Goal: Book appointment/travel/reservation

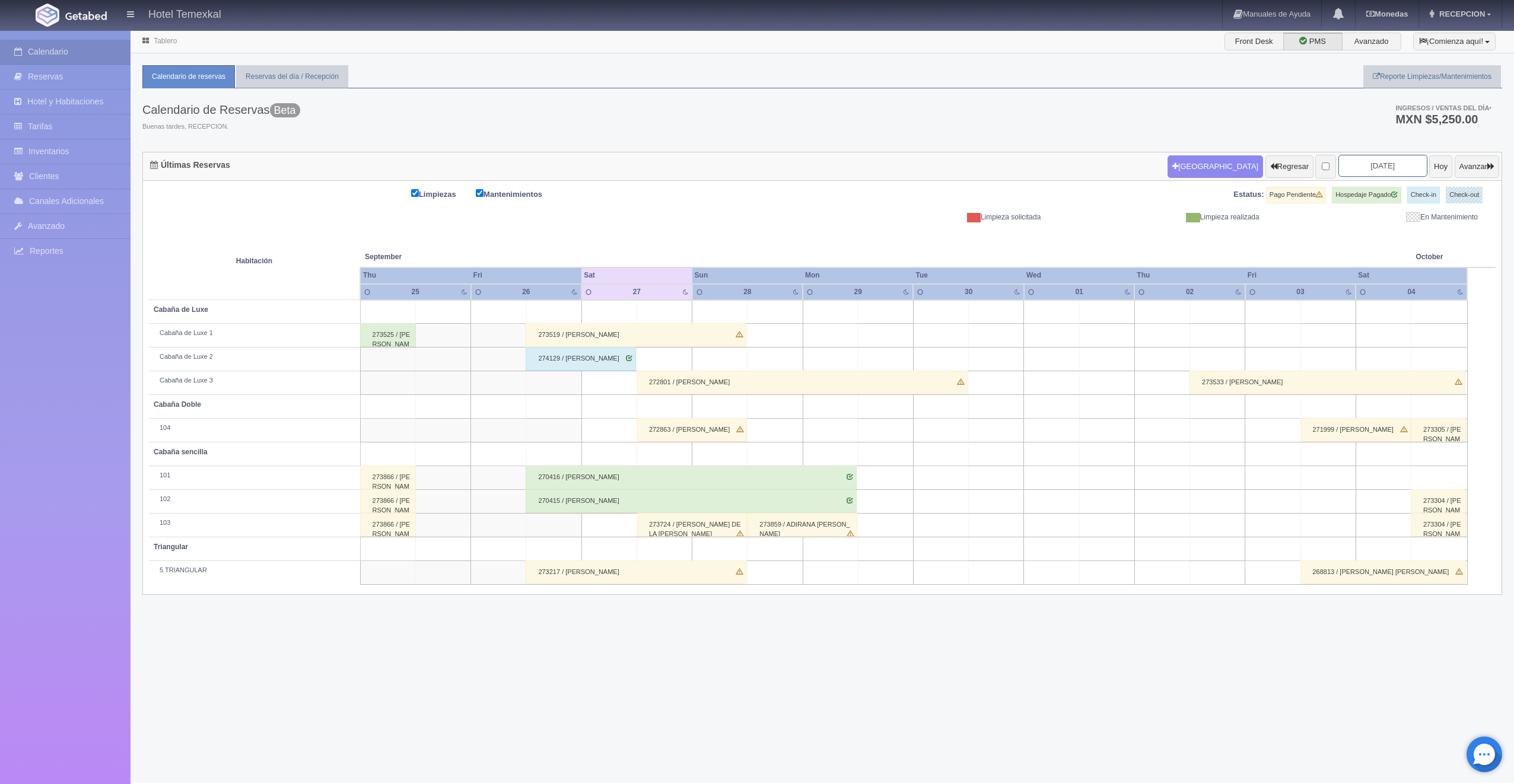
click at [1372, 173] on input "[DATE]" at bounding box center [1382, 165] width 89 height 22
click at [1425, 190] on span "Next" at bounding box center [1426, 186] width 10 height 10
click at [1431, 223] on link "4" at bounding box center [1425, 222] width 16 height 17
type input "2025-10-04"
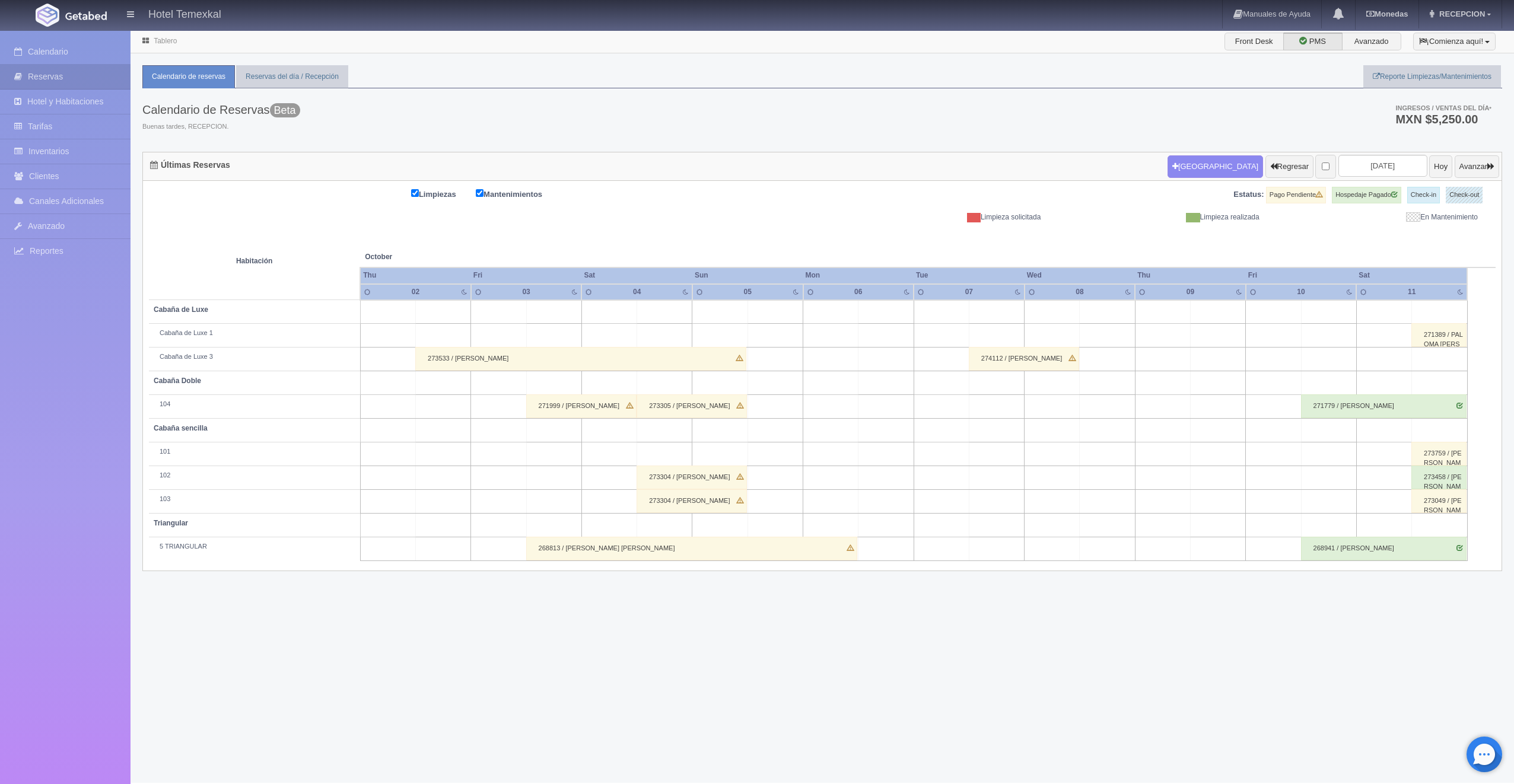
click at [656, 313] on td at bounding box center [665, 312] width 55 height 24
click at [657, 341] on button "[GEOGRAPHIC_DATA]" at bounding box center [668, 346] width 103 height 20
type input "04-10-2025"
type input "05-10-2025"
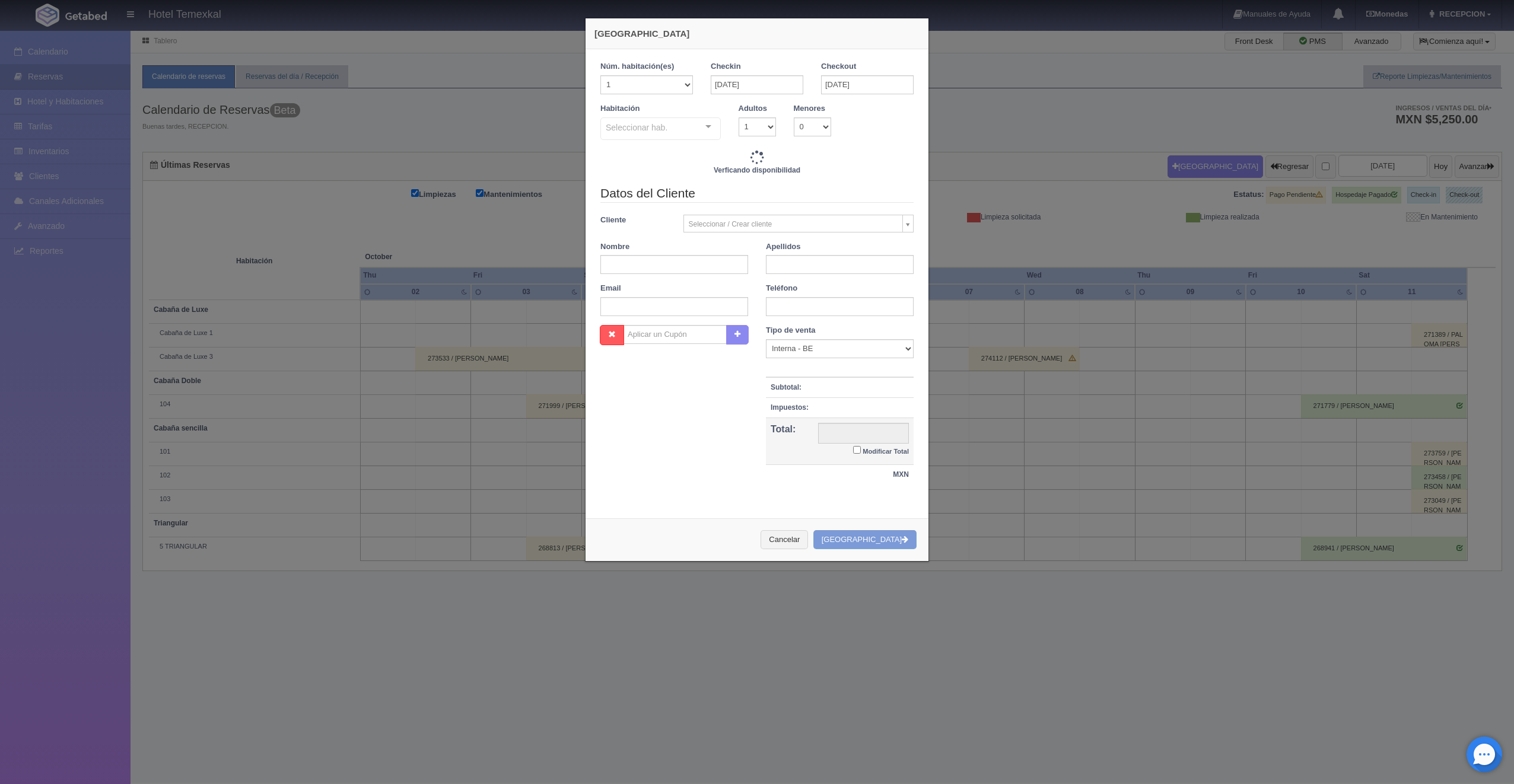
checkbox input "false"
type input "7000.00"
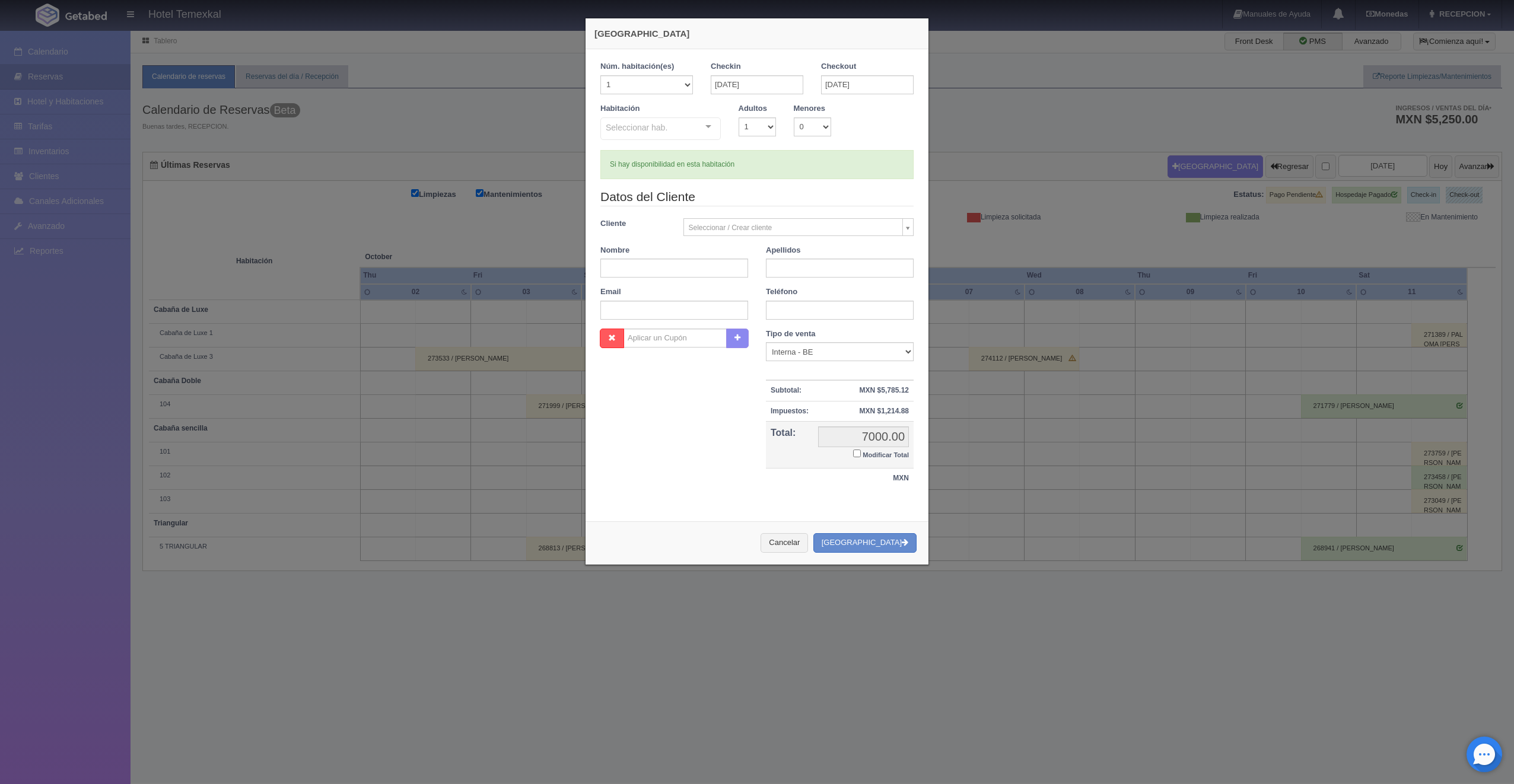
click at [692, 126] on div "Seleccionar hab. Cabaña sencilla Cabaña sencilla - Sin asignar 101 Triangular T…" at bounding box center [661, 129] width 120 height 24
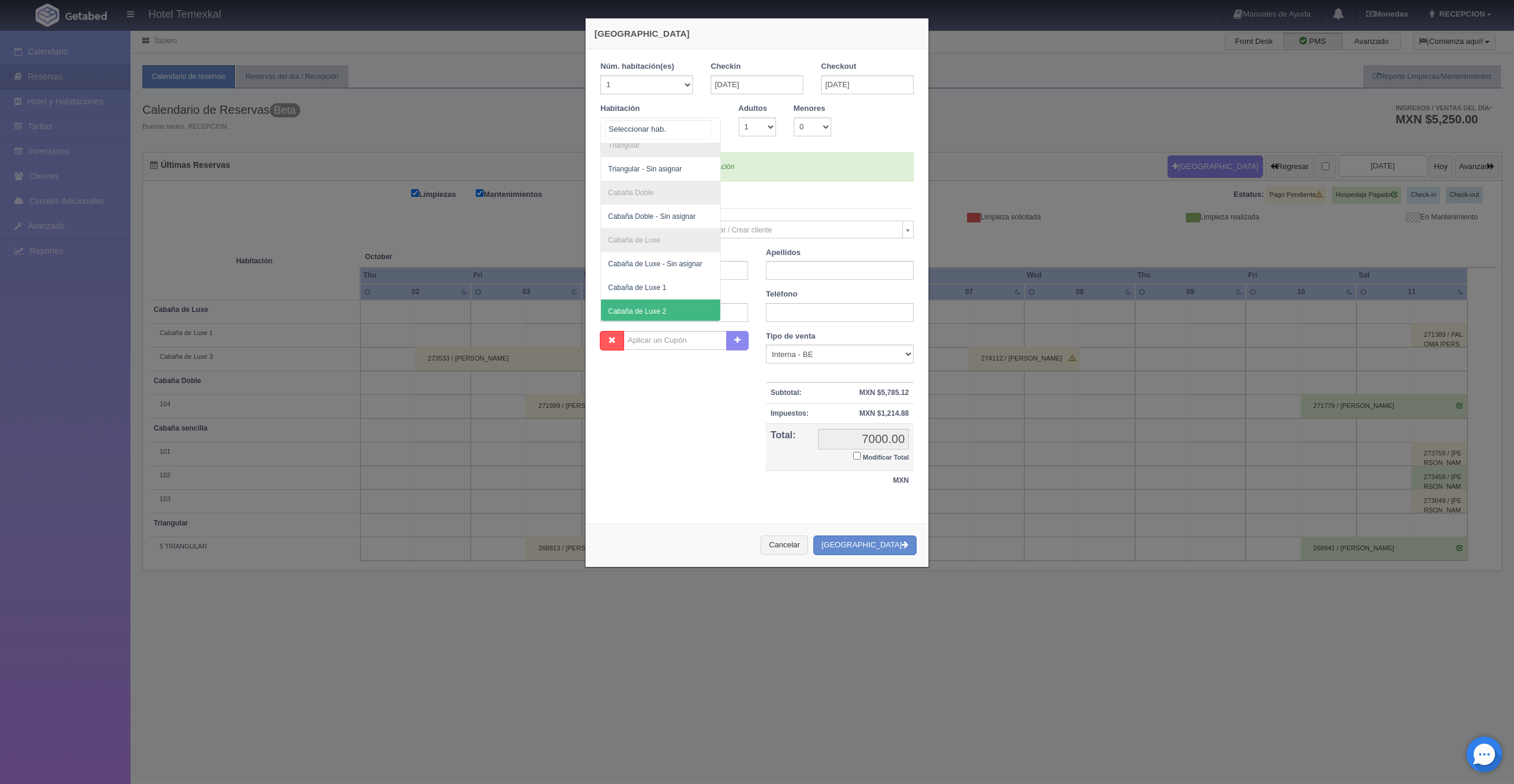
scroll to position [83, 0]
checkbox input "false"
click at [648, 282] on span "Cabaña de Luxe 1" at bounding box center [637, 285] width 58 height 8
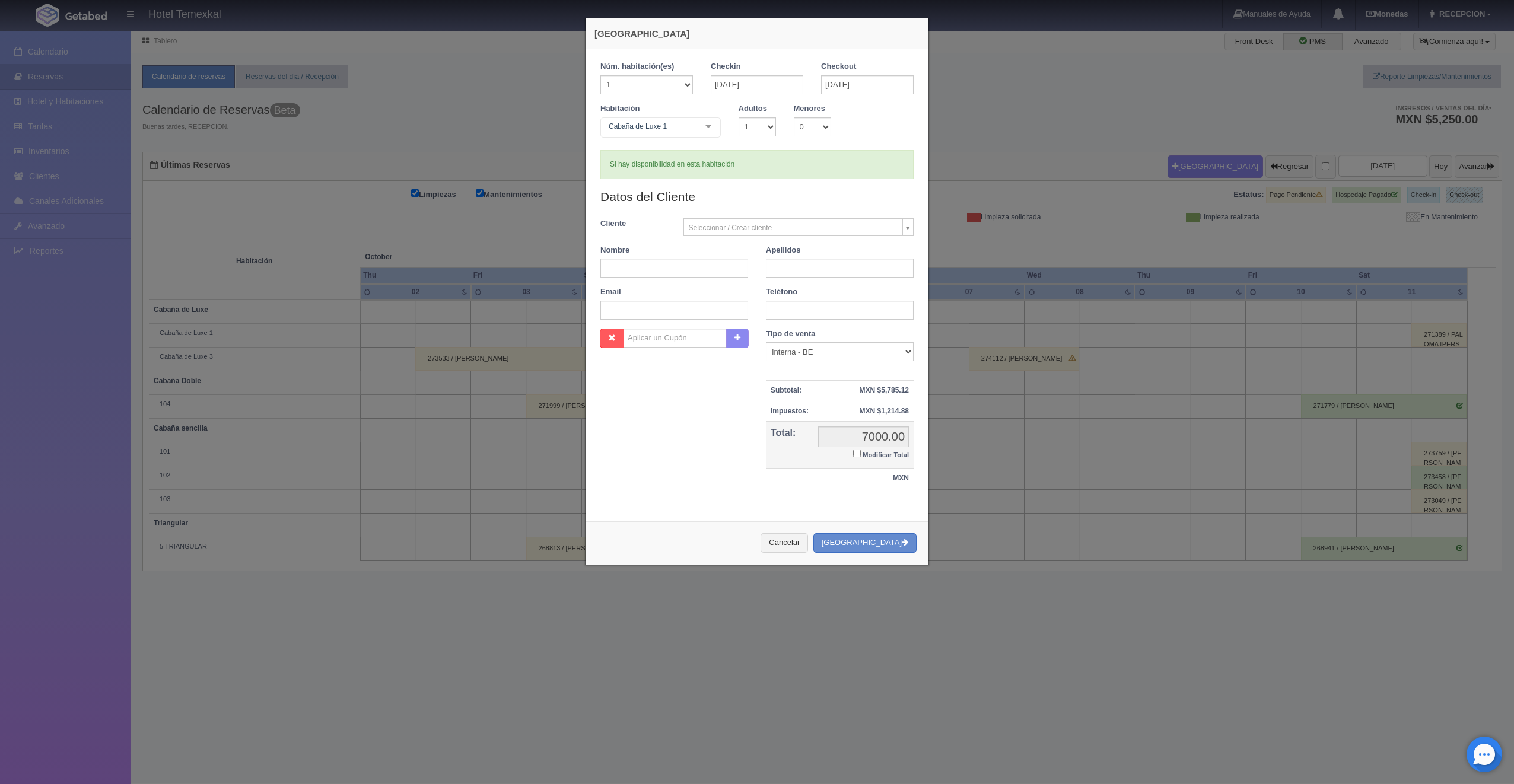
checkbox input "false"
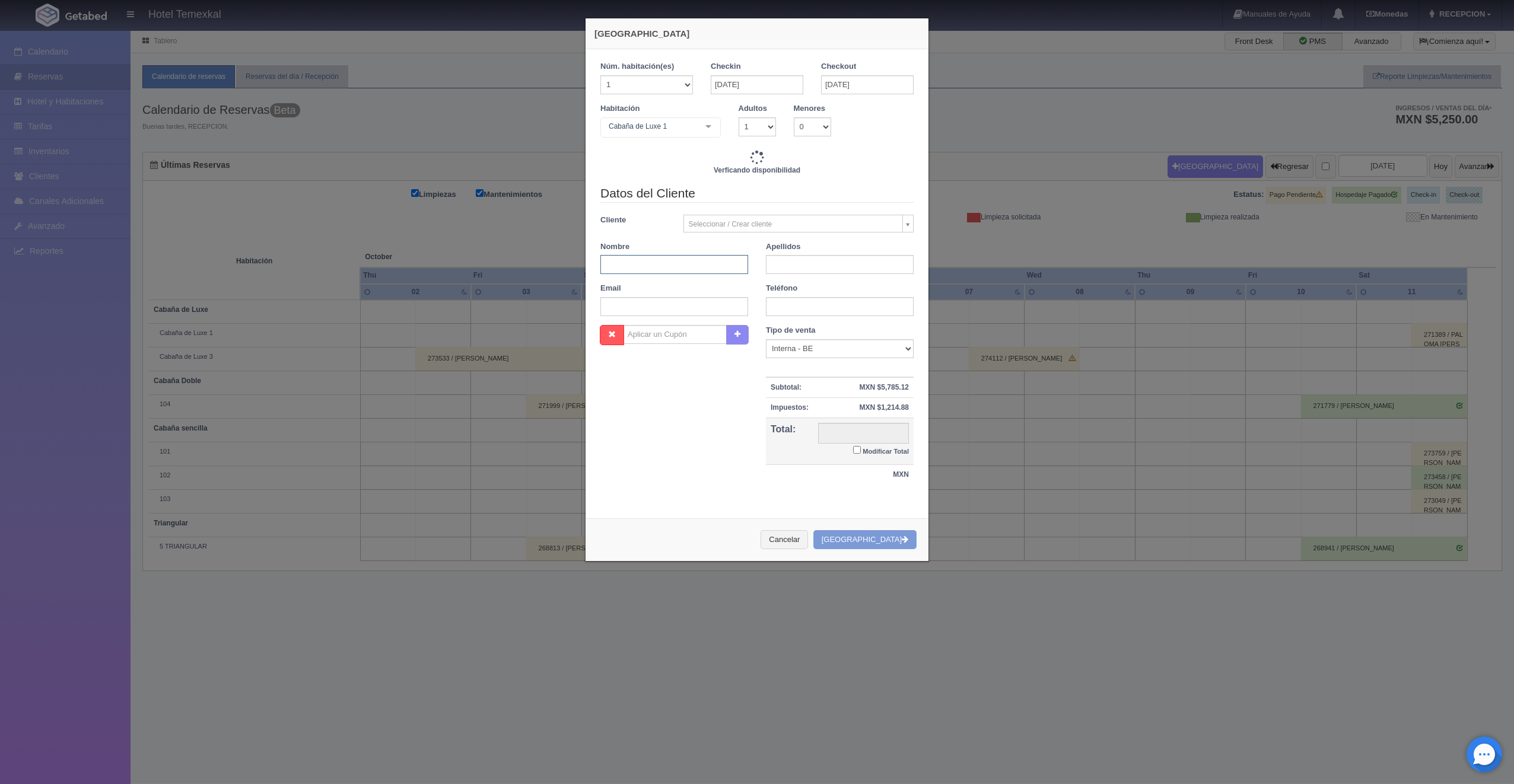
click at [649, 262] on input "text" at bounding box center [674, 264] width 147 height 19
type input "LUIS"
type input "OBED"
type input "7000.00"
checkbox input "false"
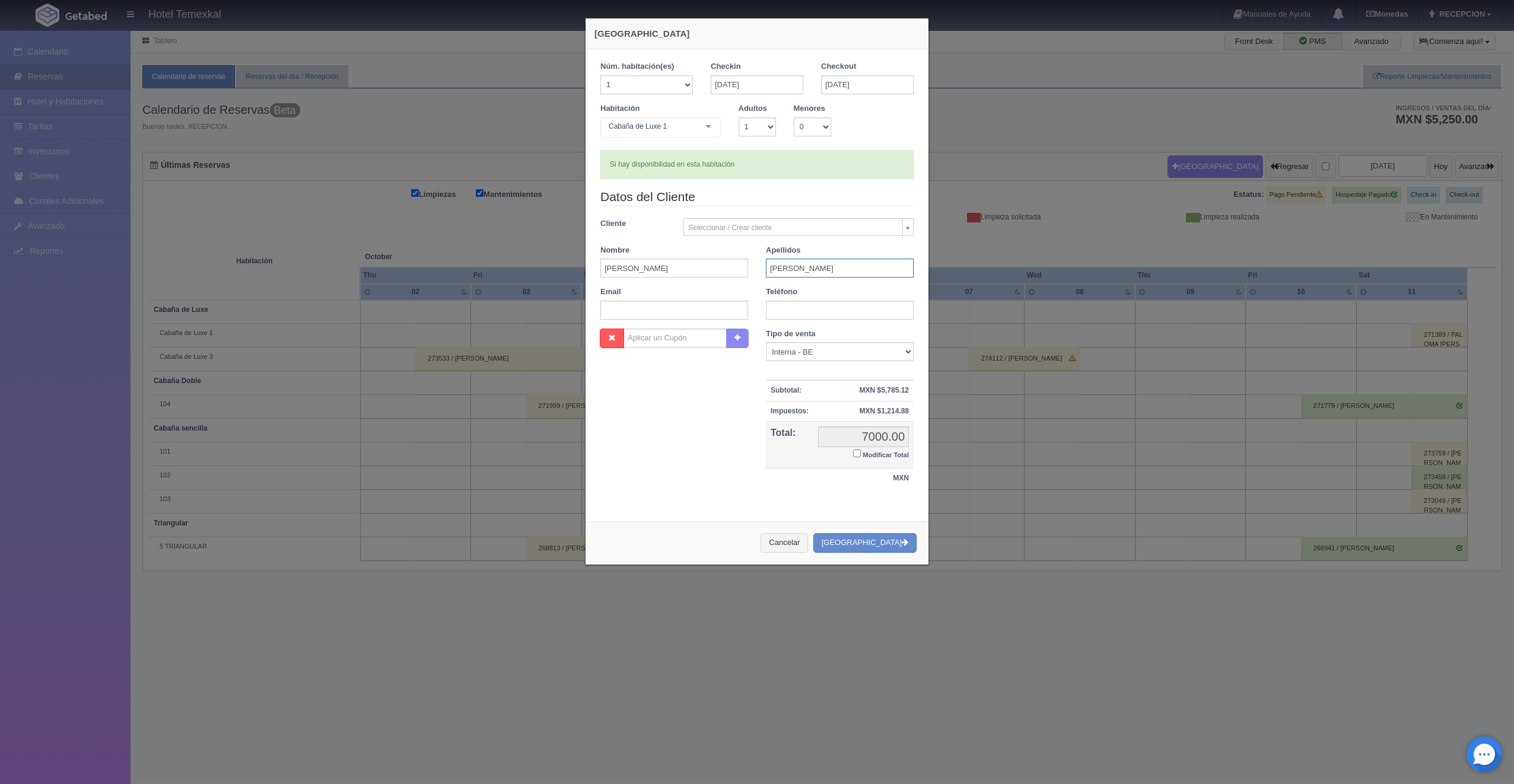
type input "OBED"
click at [853, 452] on input "Modificar Total" at bounding box center [857, 453] width 8 height 8
checkbox input "true"
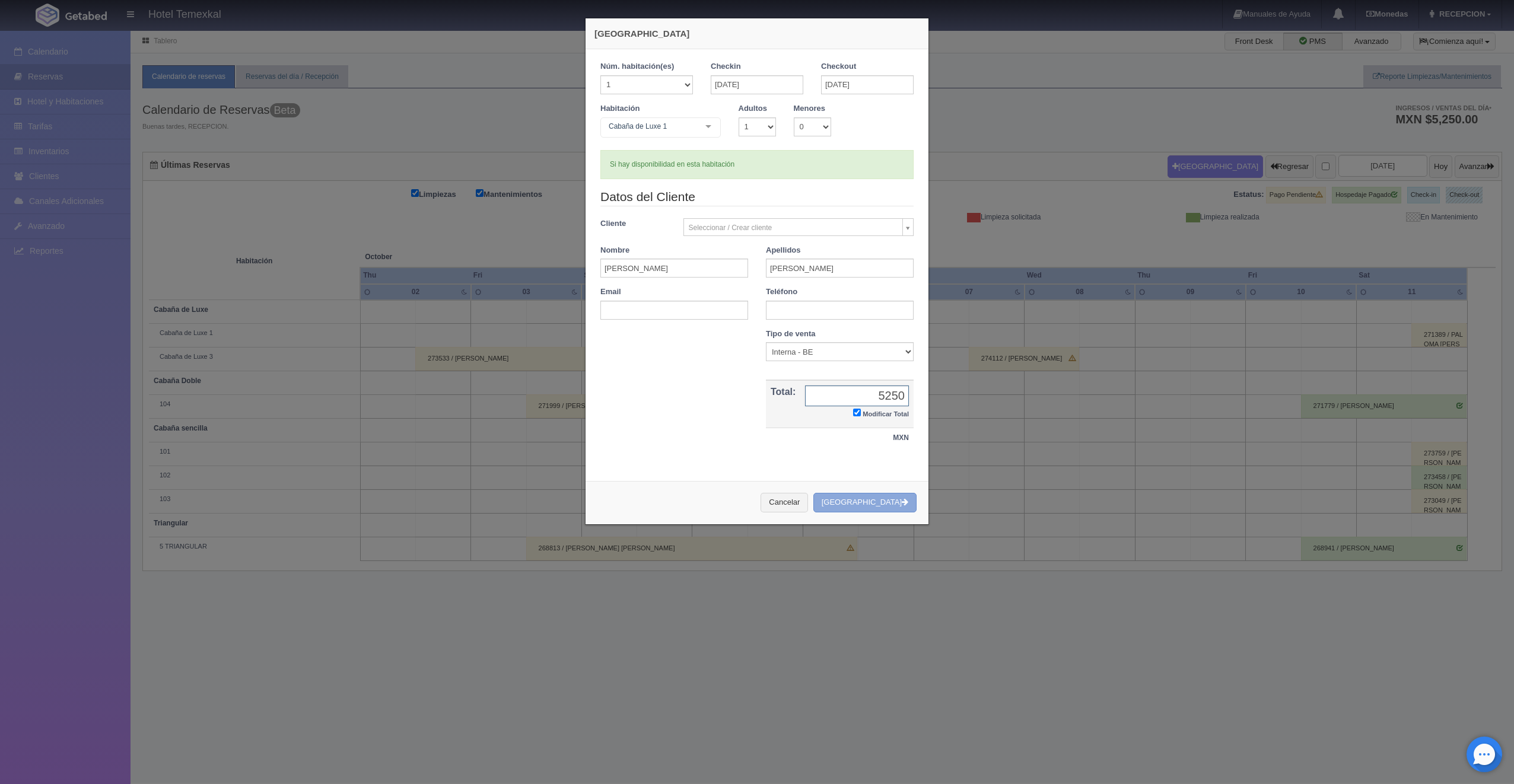
type input "5250"
click at [871, 495] on button "[GEOGRAPHIC_DATA]" at bounding box center [864, 503] width 103 height 20
click at [882, 495] on button "[GEOGRAPHIC_DATA]" at bounding box center [864, 503] width 103 height 20
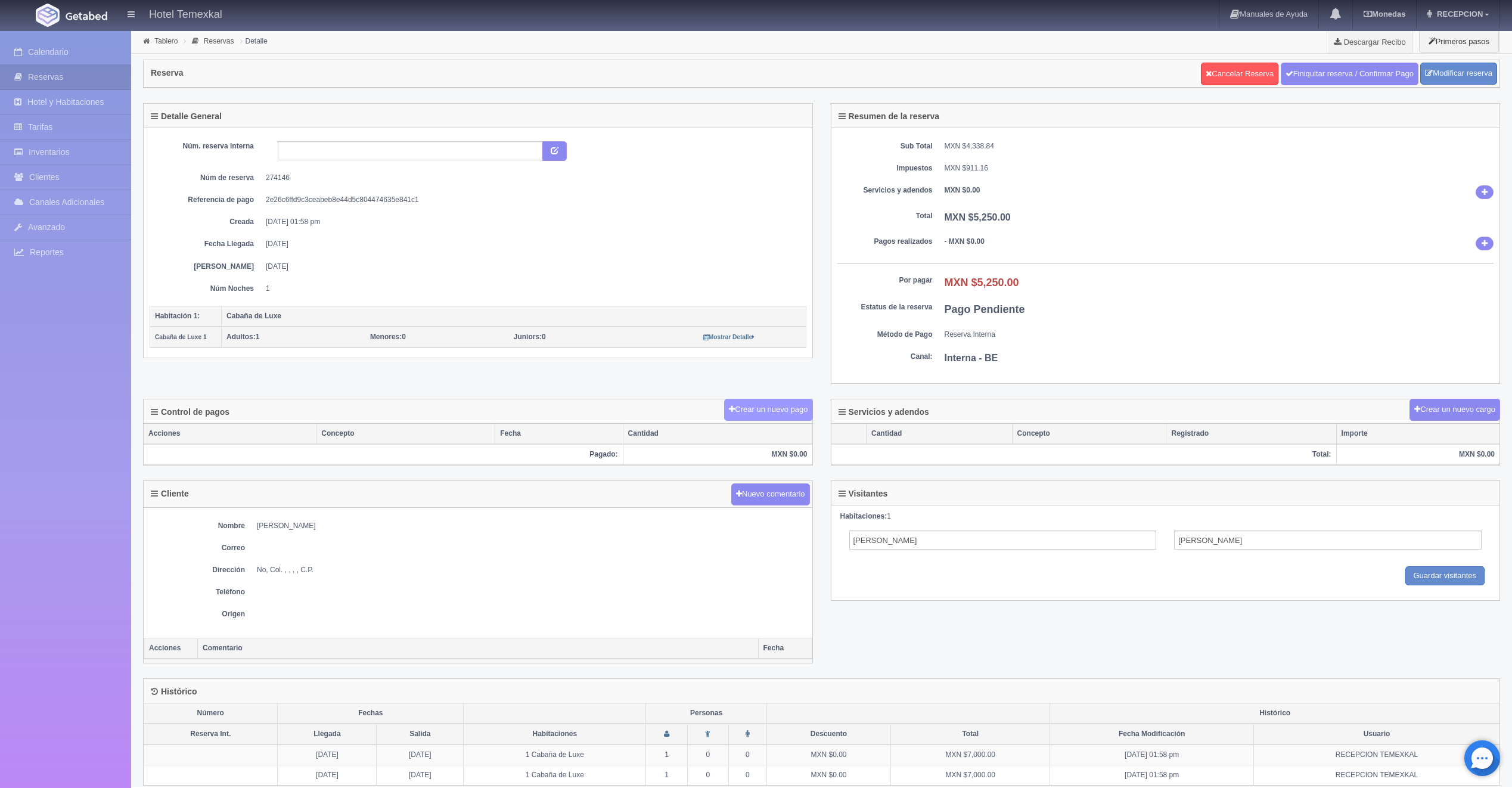
click at [798, 409] on button "Crear un nuevo pago" at bounding box center [768, 409] width 88 height 22
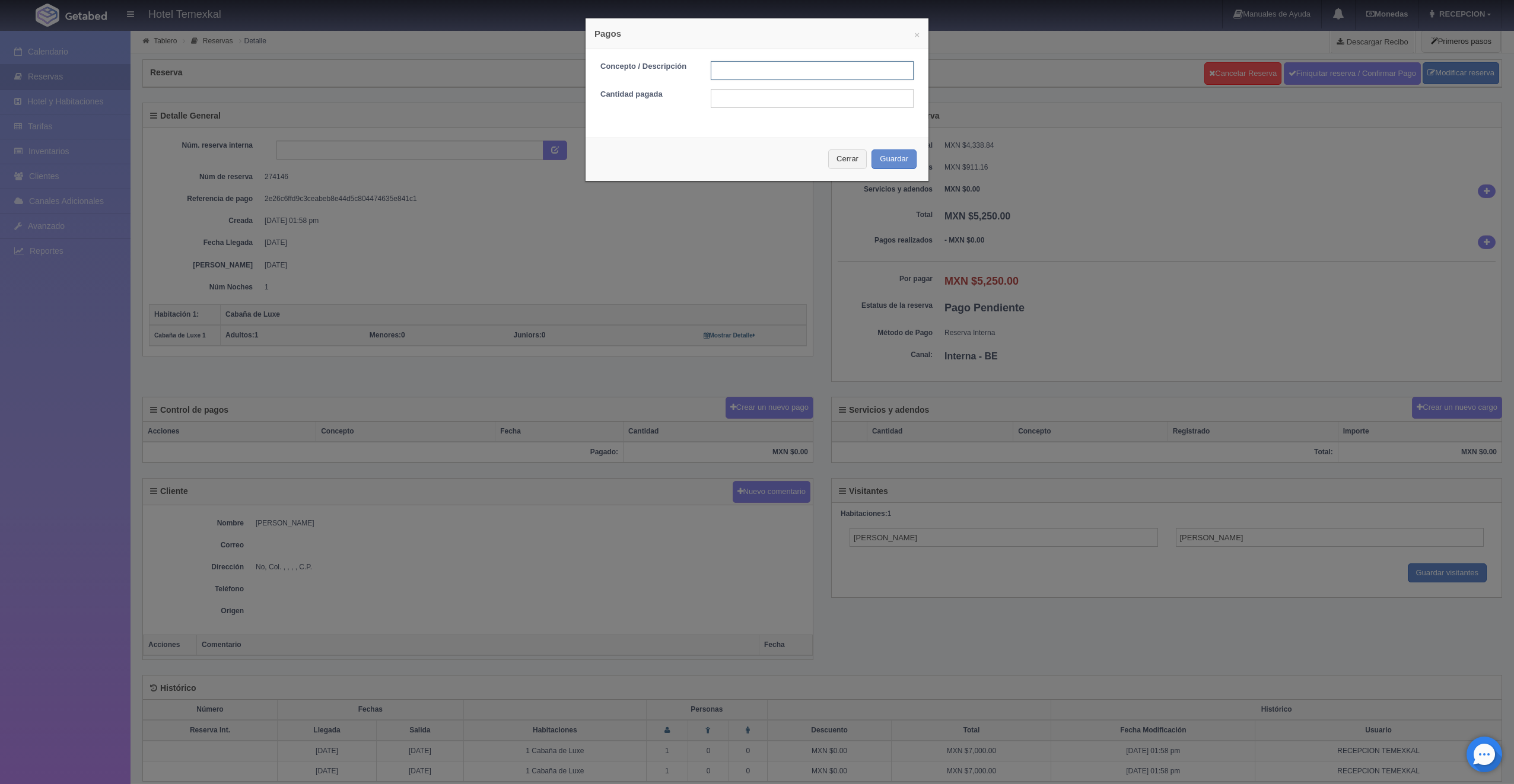
click at [725, 71] on input "text" at bounding box center [812, 70] width 203 height 19
type input "PRIMER ABONO"
click at [733, 100] on input "text" at bounding box center [812, 98] width 203 height 19
type input "3000"
click at [882, 157] on button "Guardar" at bounding box center [894, 159] width 45 height 20
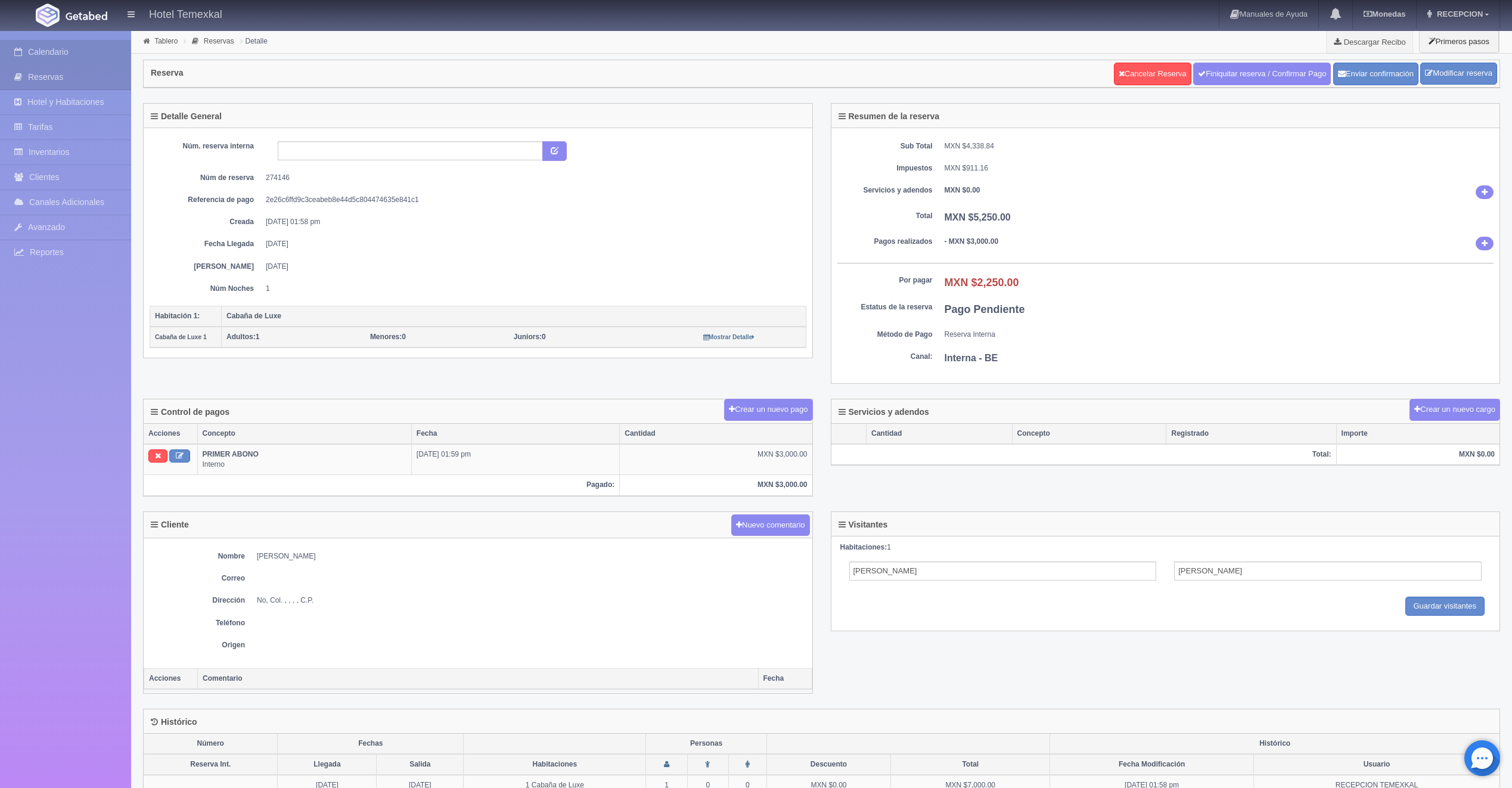
click at [54, 54] on link "Calendario" at bounding box center [66, 52] width 131 height 24
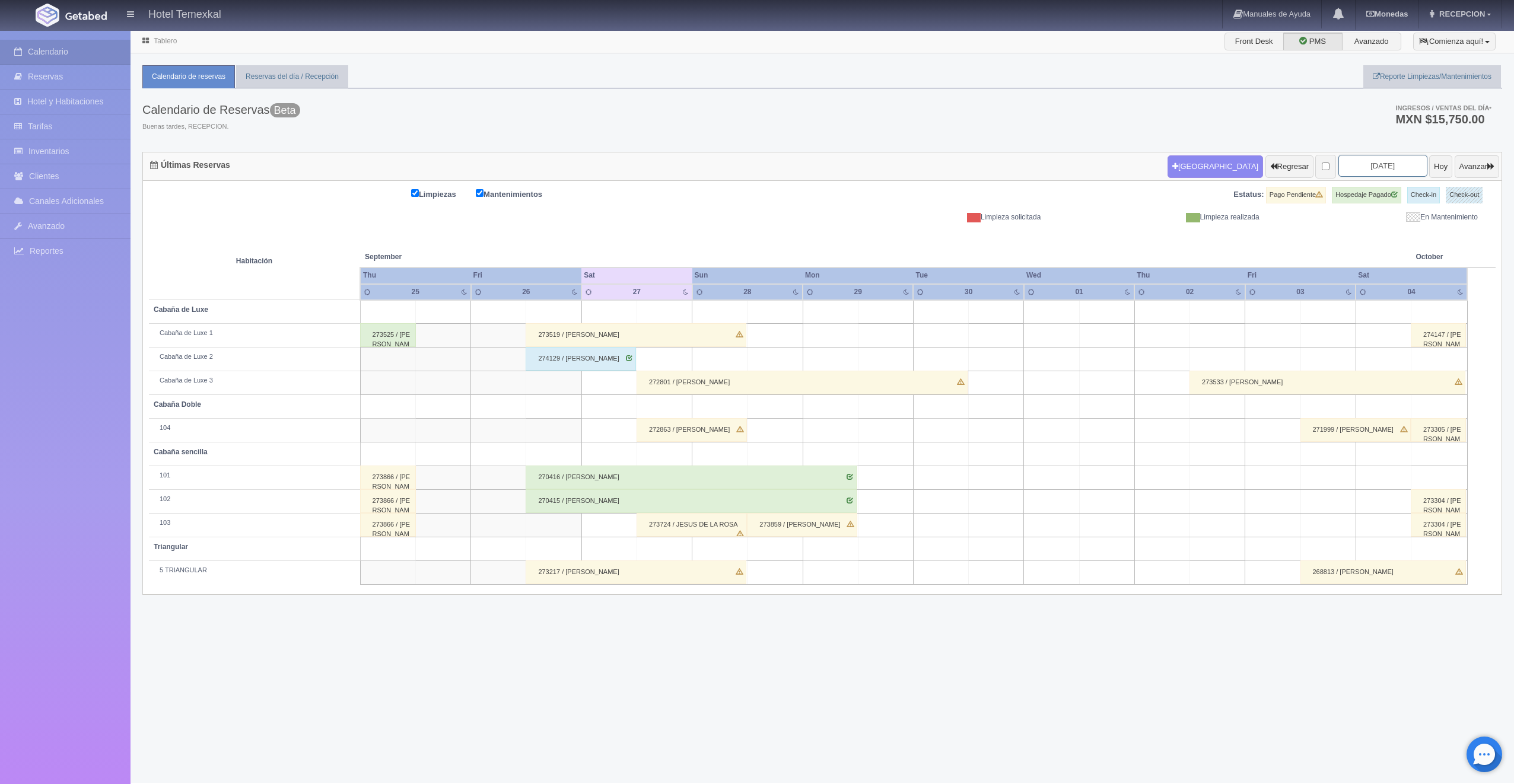
click at [1338, 162] on input "[DATE]" at bounding box center [1382, 165] width 89 height 22
click at [1425, 184] on span "Next" at bounding box center [1426, 186] width 10 height 10
click at [1425, 246] on link "11" at bounding box center [1425, 241] width 16 height 17
type input "[DATE]"
